Goal: Find specific page/section: Find specific page/section

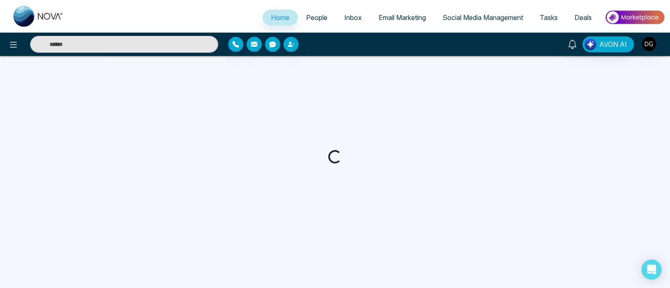
select select "*"
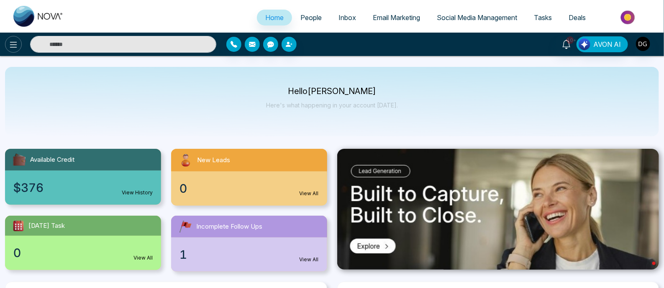
click at [13, 48] on icon at bounding box center [13, 45] width 10 height 10
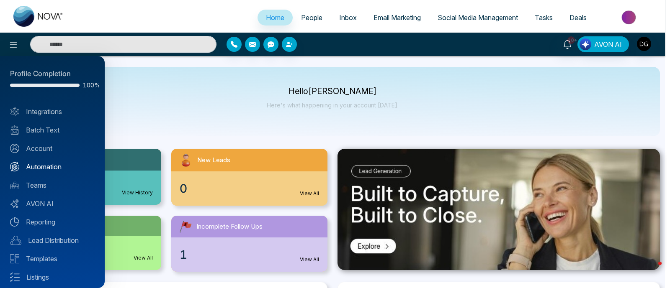
click at [44, 165] on link "Automation" at bounding box center [52, 167] width 85 height 10
